Goal: Task Accomplishment & Management: Manage account settings

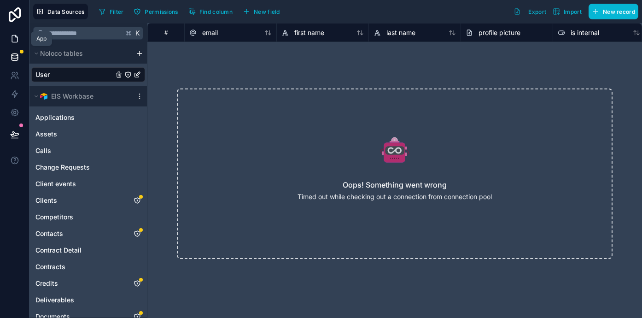
click at [14, 37] on icon at bounding box center [14, 38] width 9 height 9
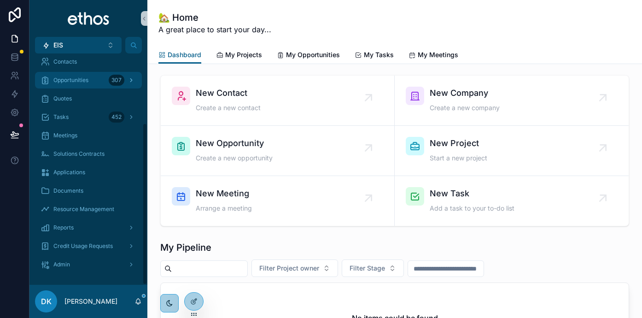
scroll to position [99, 0]
click at [80, 83] on span "Opportunities" at bounding box center [70, 79] width 35 height 7
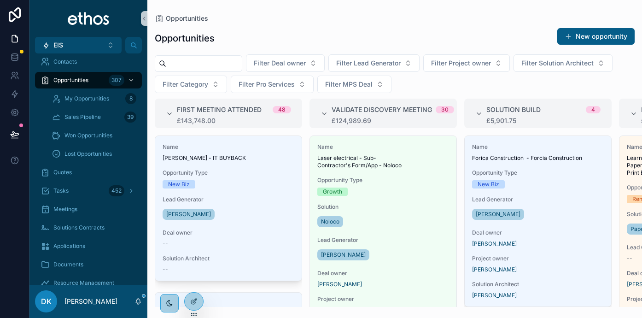
click at [248, 202] on span "Lead Generator" at bounding box center [229, 199] width 132 height 7
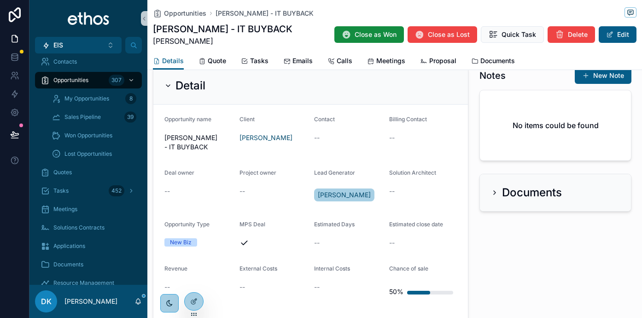
scroll to position [194, 0]
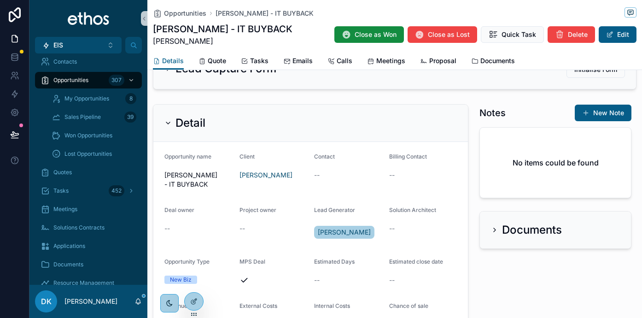
click at [497, 228] on icon "scrollable content" at bounding box center [494, 229] width 7 height 7
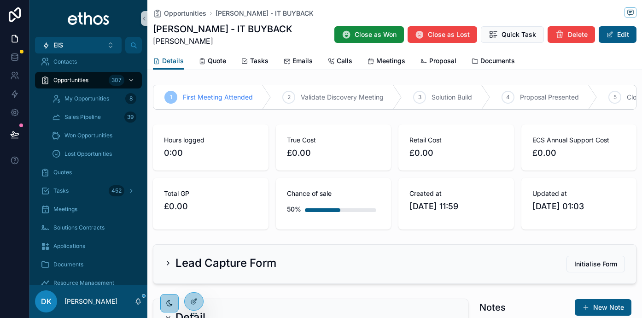
scroll to position [0, 0]
